Goal: Task Accomplishment & Management: Use online tool/utility

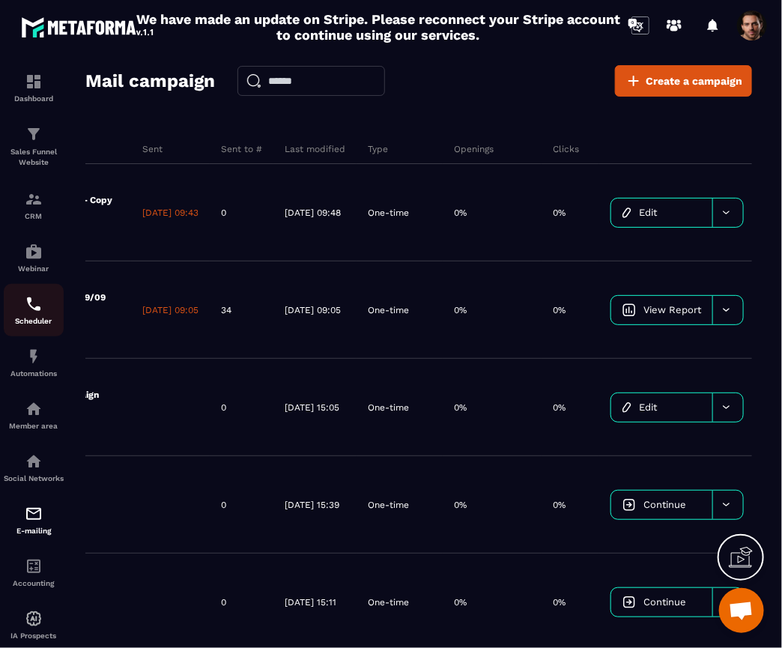
scroll to position [0, 283]
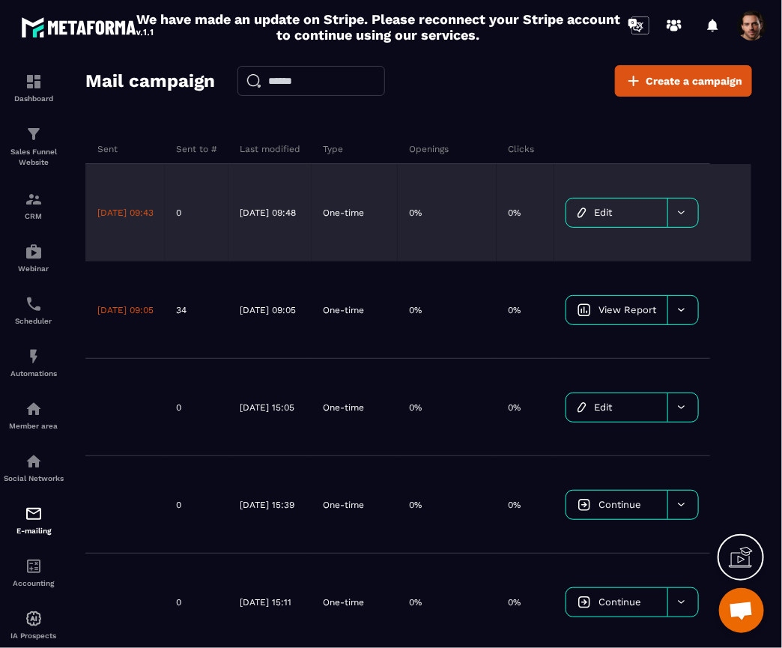
click at [615, 213] on link "Edit" at bounding box center [617, 213] width 101 height 28
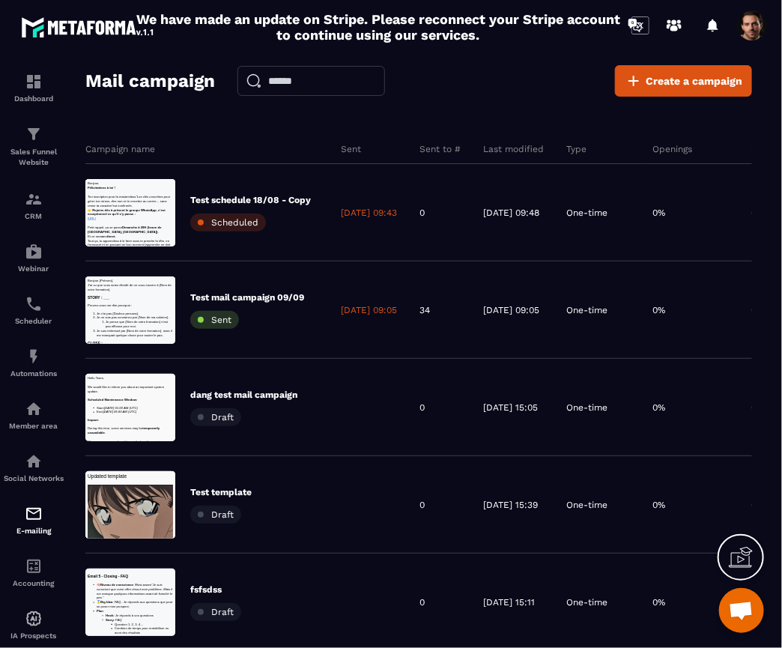
click at [494, 94] on div "Mail campaign Create a campaign" at bounding box center [418, 80] width 667 height 31
